Goal: Task Accomplishment & Management: Manage account settings

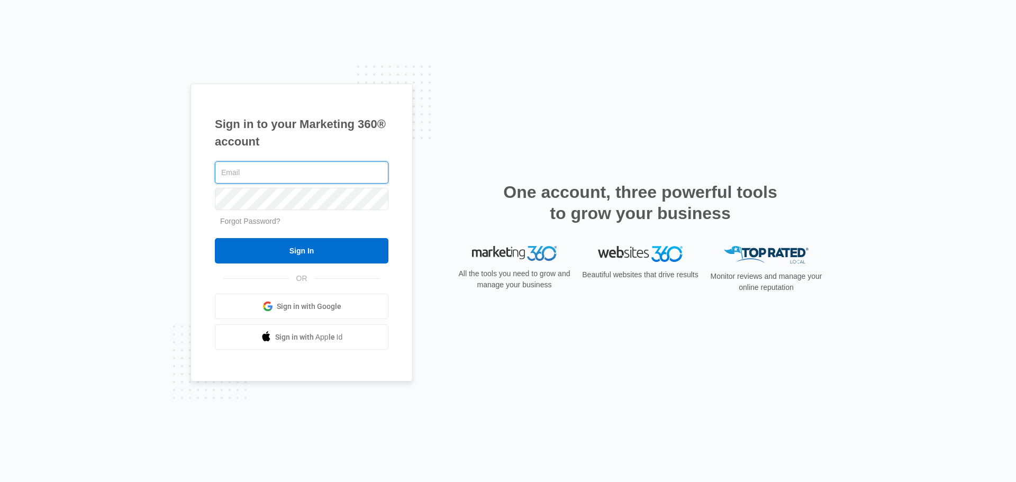
type input "[EMAIL_ADDRESS][DOMAIN_NAME]"
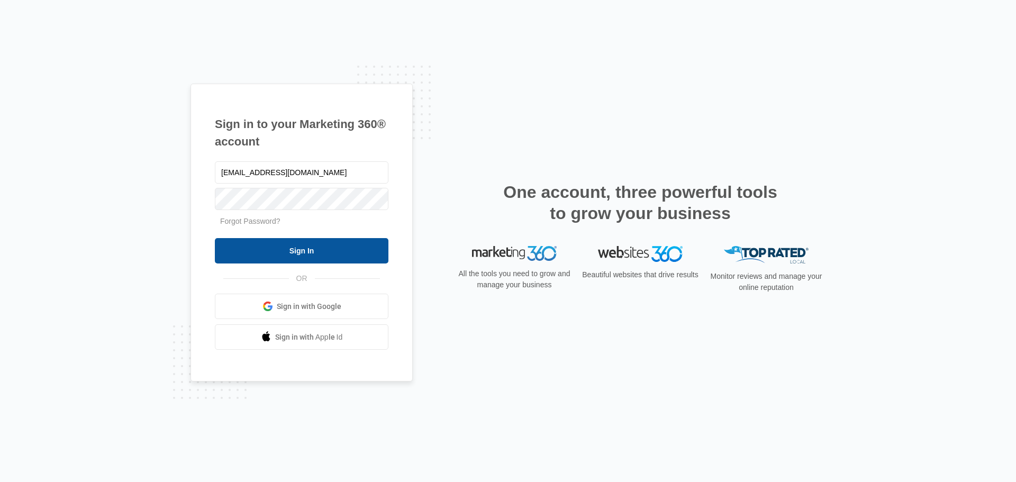
click at [330, 250] on input "Sign In" at bounding box center [302, 250] width 174 height 25
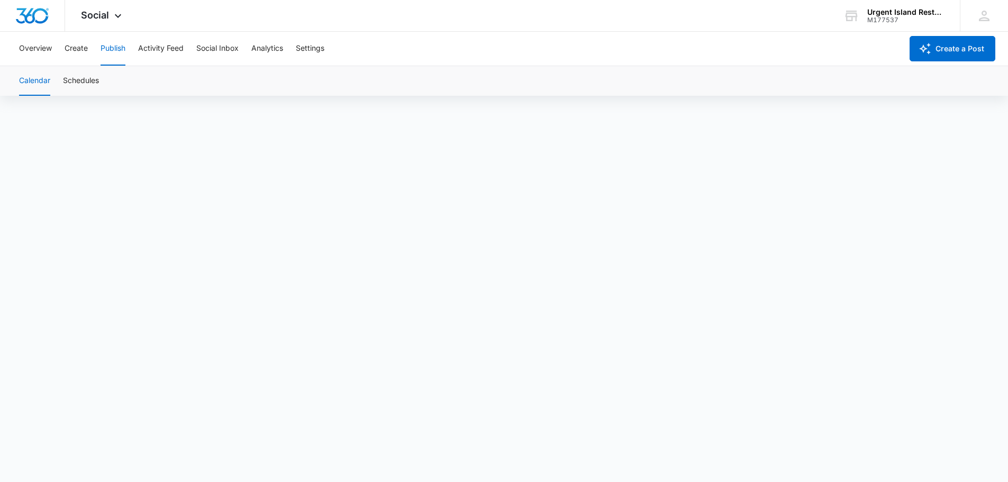
scroll to position [7, 0]
